Goal: Find contact information: Find contact information

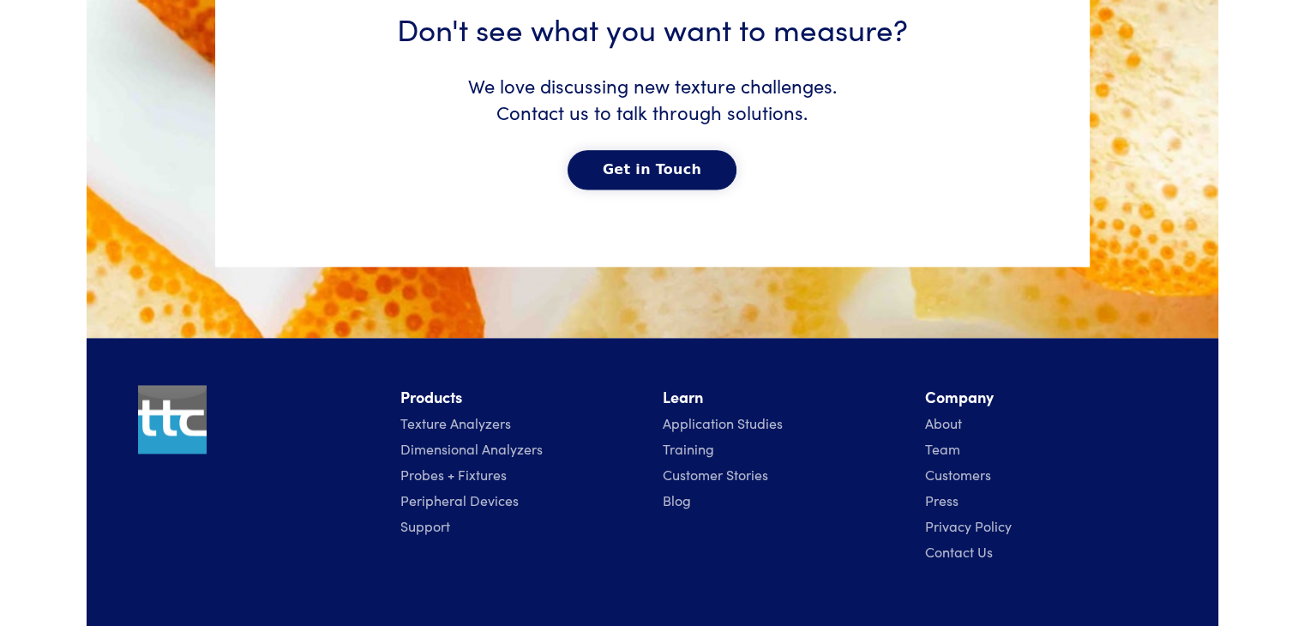
scroll to position [8887, 0]
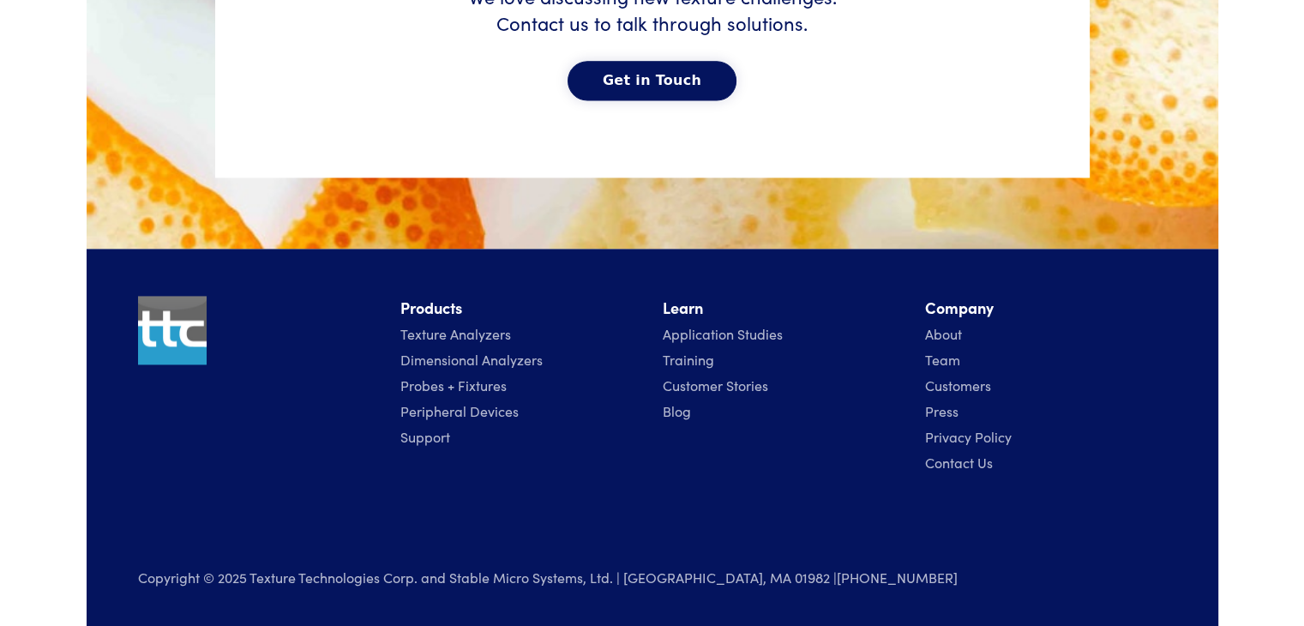
click at [944, 461] on link "Contact Us" at bounding box center [959, 462] width 68 height 19
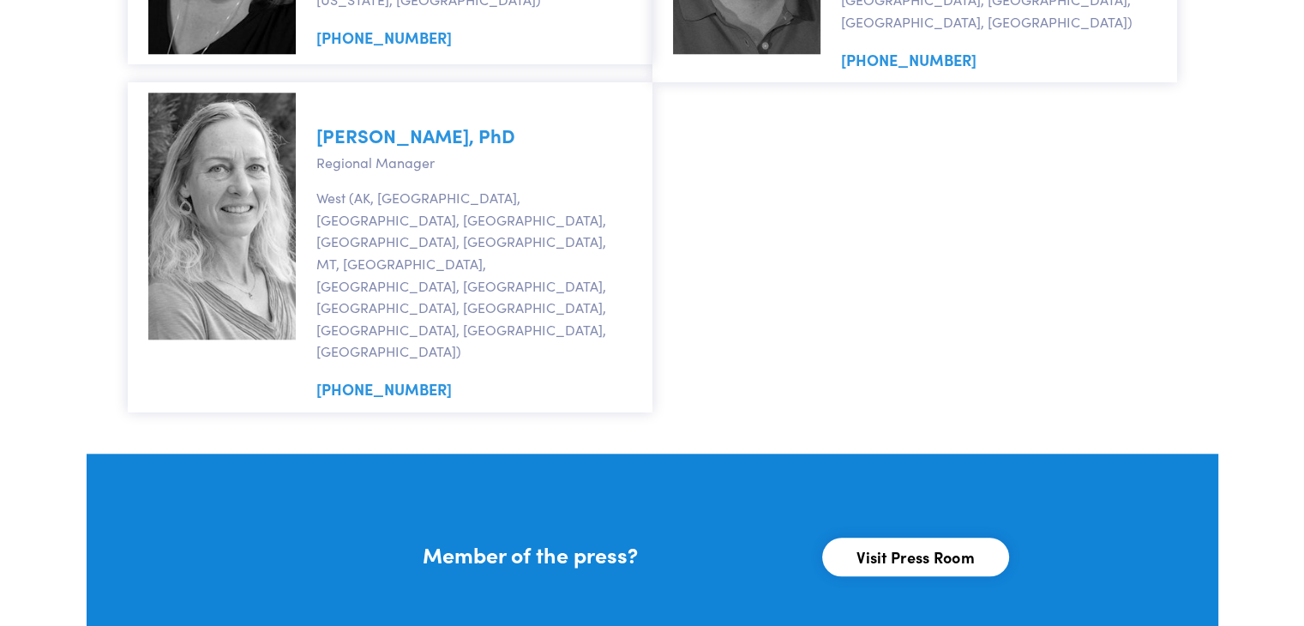
scroll to position [1990, 0]
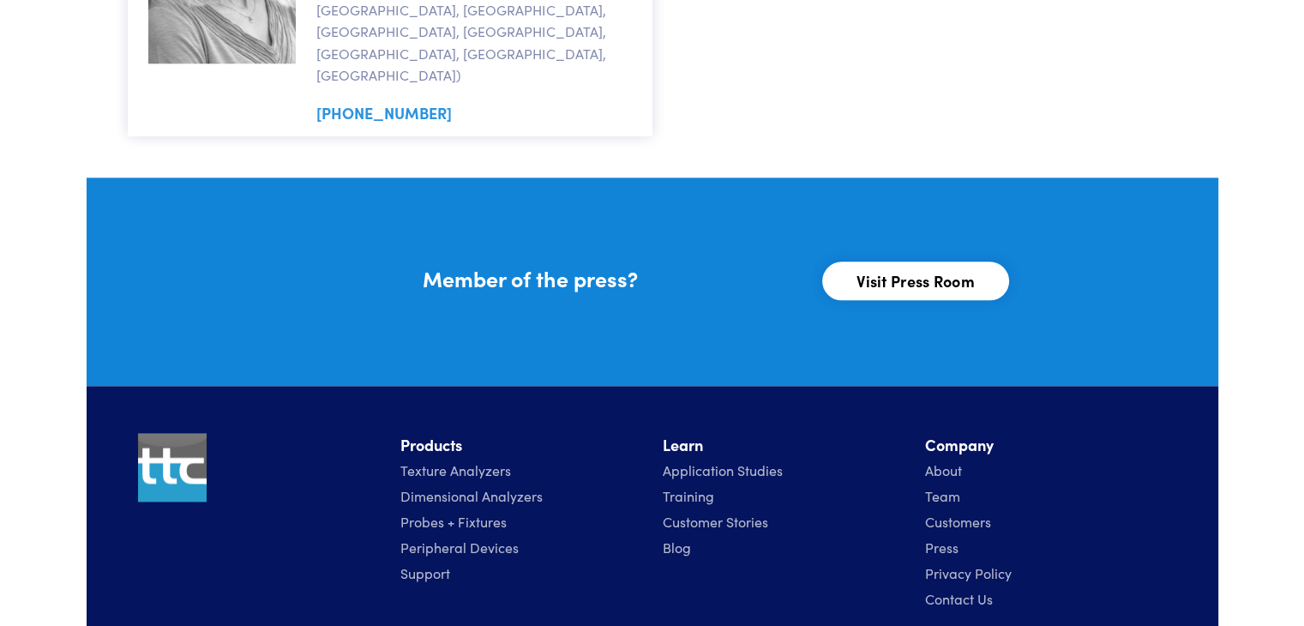
click at [947, 512] on link "Customers" at bounding box center [958, 521] width 66 height 19
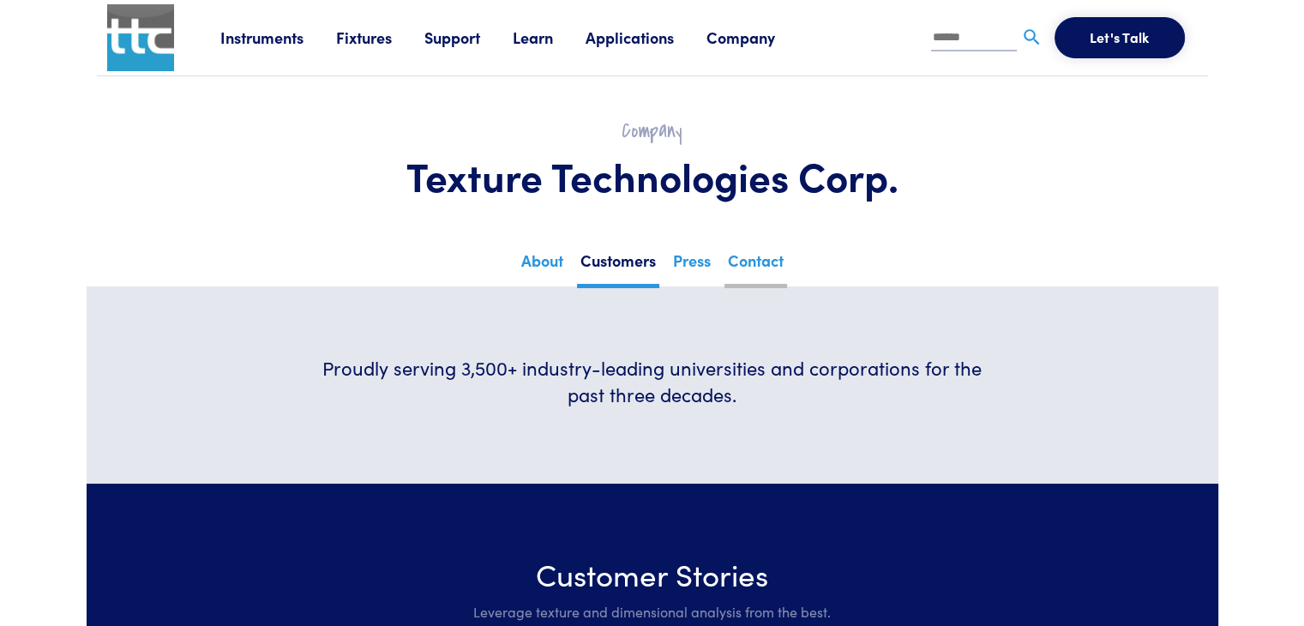
click at [775, 268] on link "Contact" at bounding box center [755, 267] width 63 height 42
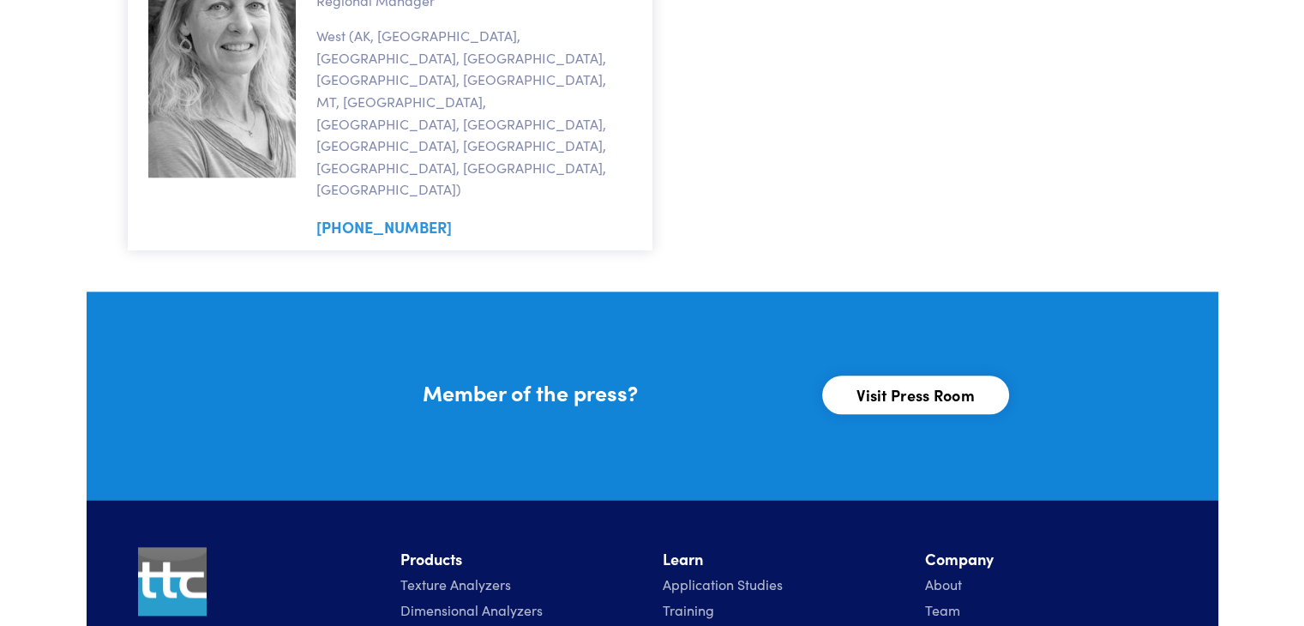
scroll to position [1886, 0]
